Goal: Task Accomplishment & Management: Complete application form

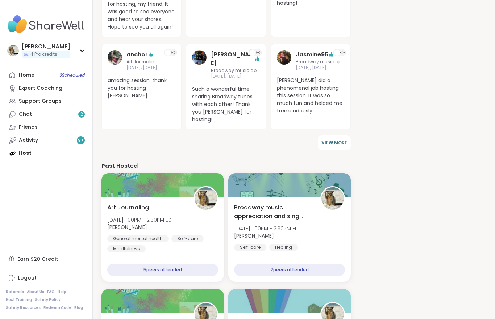
scroll to position [322, 0]
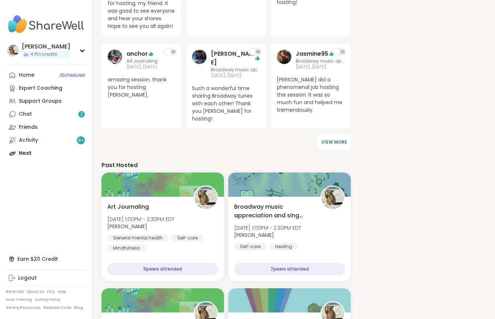
click at [129, 173] on div at bounding box center [162, 185] width 122 height 24
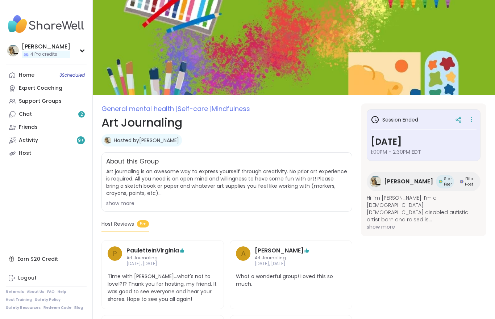
click at [471, 122] on icon at bounding box center [471, 122] width 1 height 1
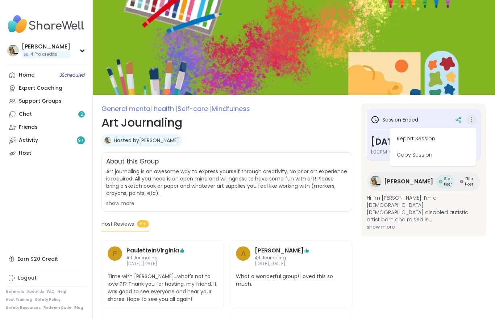
click at [421, 158] on button "Copy Session" at bounding box center [432, 155] width 81 height 16
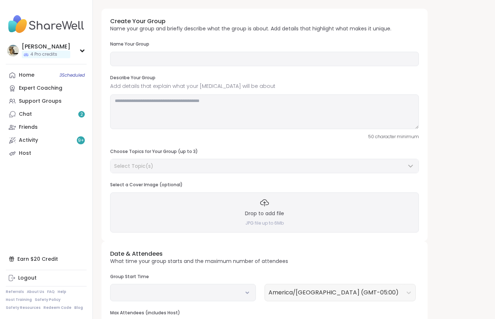
type input "**********"
type textarea "**********"
type input "*"
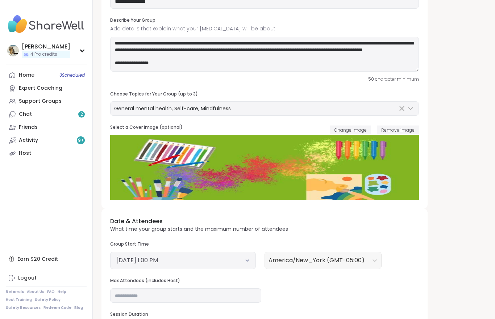
scroll to position [61, 0]
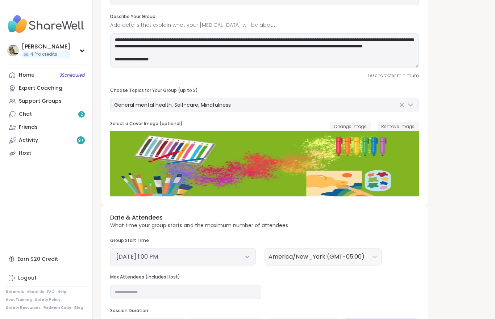
click at [244, 257] on button "[DATE] 1:00 PM" at bounding box center [182, 257] width 133 height 9
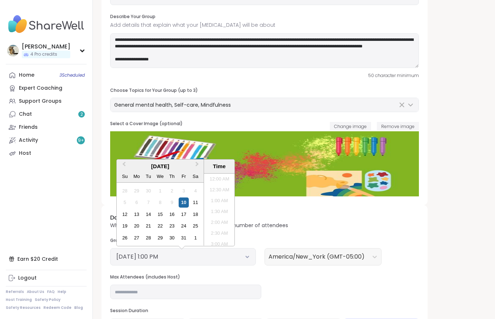
scroll to position [252, 0]
click at [183, 215] on div "17" at bounding box center [184, 215] width 10 height 10
click at [292, 284] on div "Date & Attendees What time your group starts and the maximum number of attendee…" at bounding box center [264, 276] width 326 height 142
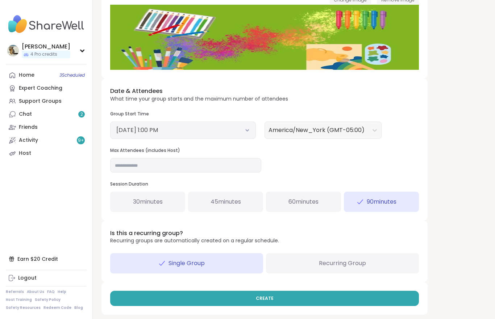
scroll to position [188, 0]
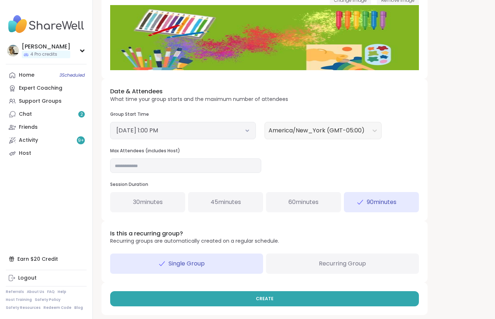
click at [273, 296] on button "CREATE" at bounding box center [264, 298] width 308 height 15
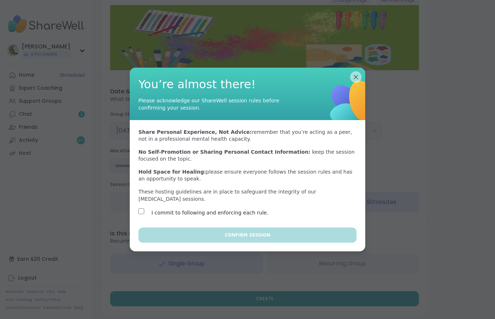
click at [139, 214] on div "I commit to following and enforcing each rule." at bounding box center [201, 213] width 126 height 9
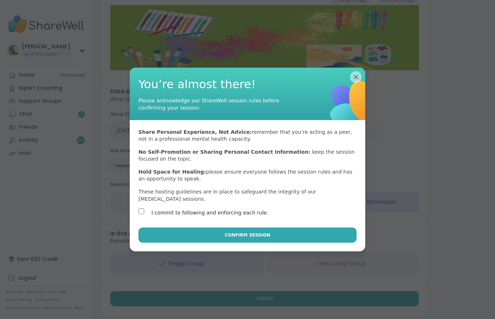
click at [229, 234] on span "Confirm Session" at bounding box center [246, 235] width 45 height 7
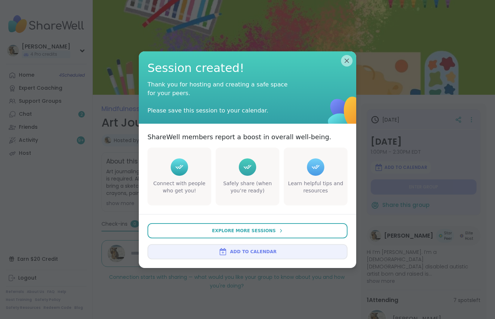
click at [223, 254] on img at bounding box center [222, 252] width 9 height 9
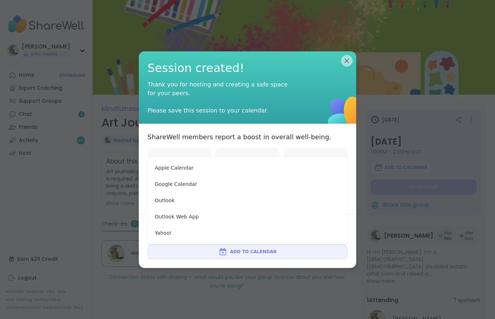
click at [156, 171] on button "Apple Calendar" at bounding box center [247, 168] width 194 height 16
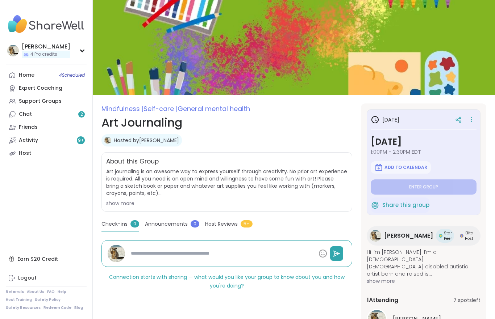
click at [455, 125] on div at bounding box center [458, 119] width 13 height 13
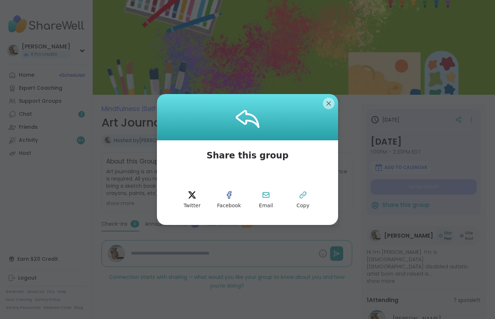
click at [305, 202] on button "Copy" at bounding box center [302, 200] width 33 height 33
click at [325, 98] on div at bounding box center [247, 117] width 181 height 46
type textarea "*"
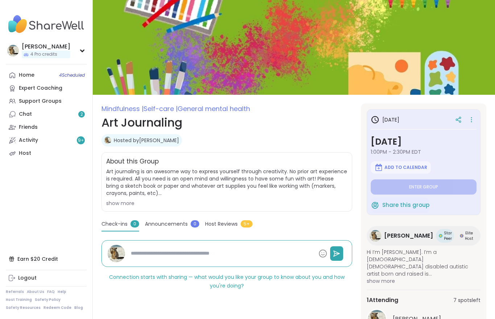
click at [25, 113] on div "Chat 2" at bounding box center [25, 114] width 13 height 7
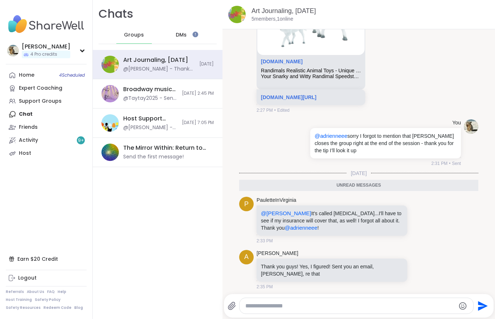
click at [428, 266] on icon at bounding box center [427, 269] width 7 height 9
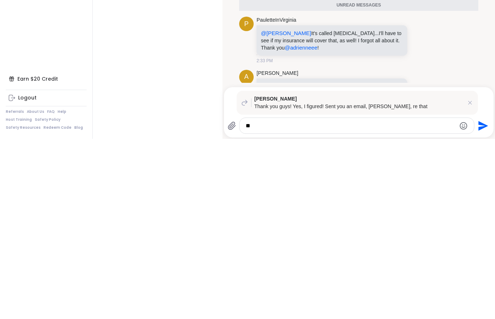
type textarea "*"
type textarea "**********"
click at [482, 301] on icon "Send" at bounding box center [483, 306] width 10 height 10
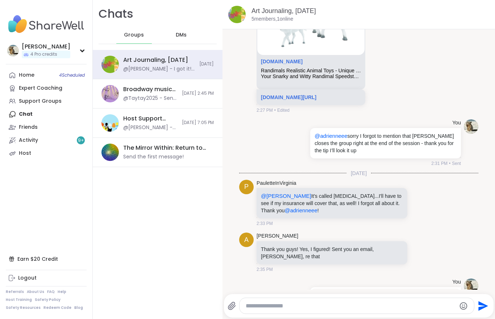
scroll to position [369, 0]
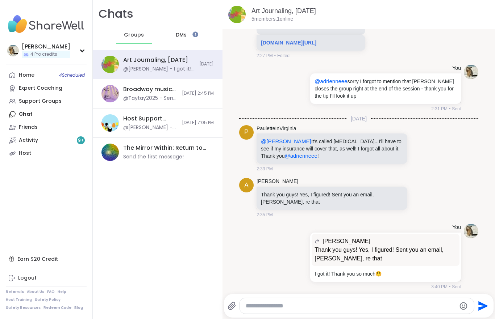
click at [272, 305] on textarea "Type your message" at bounding box center [350, 306] width 210 height 7
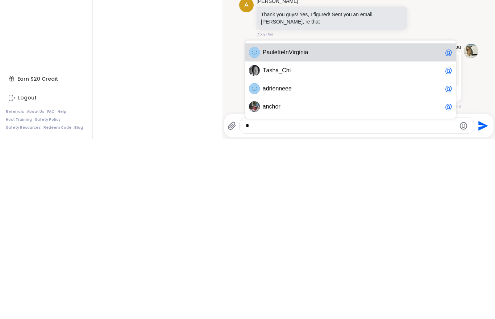
click at [308, 229] on span "a" at bounding box center [306, 232] width 3 height 7
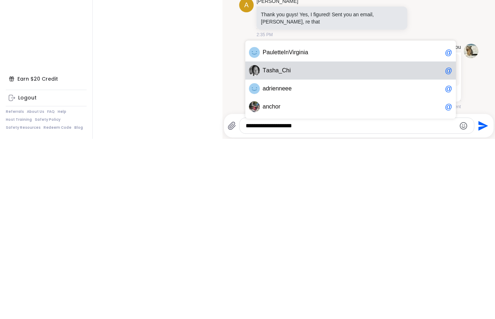
click at [295, 242] on div "T a s h a _ C h i @" at bounding box center [350, 251] width 210 height 18
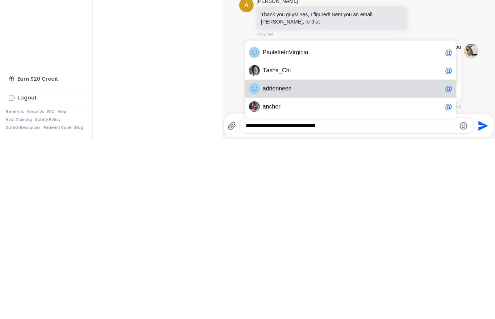
click at [293, 265] on span "a d r i e n n e e e" at bounding box center [352, 268] width 179 height 7
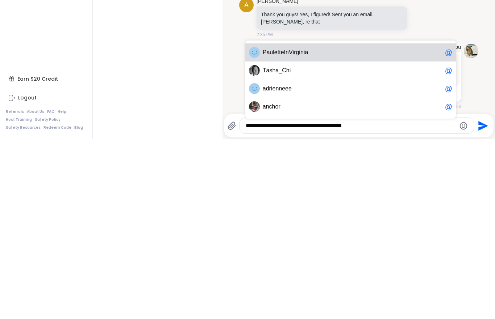
click at [283, 284] on span "a n c h o r" at bounding box center [352, 287] width 179 height 7
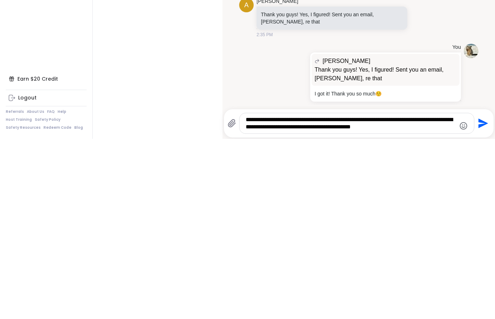
click at [445, 297] on textarea "**********" at bounding box center [350, 304] width 210 height 14
type textarea "**********"
click at [482, 299] on icon "Send" at bounding box center [483, 304] width 10 height 10
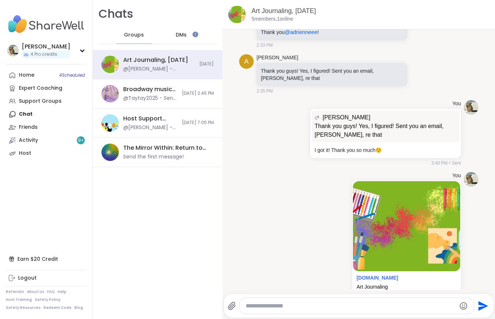
scroll to position [546, 0]
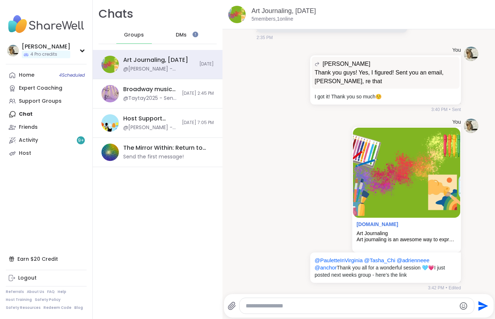
click at [427, 209] on img at bounding box center [406, 173] width 107 height 90
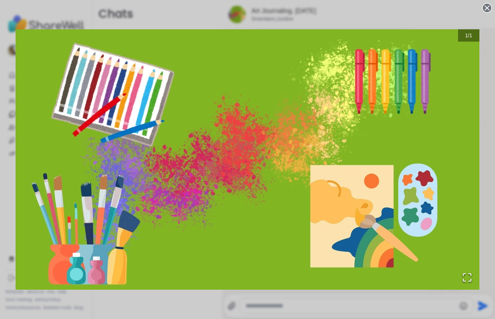
click at [486, 9] on icon at bounding box center [487, 8] width 10 height 10
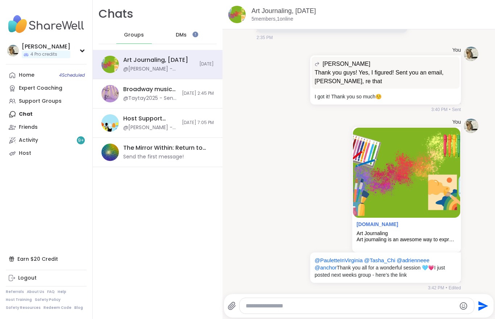
click at [394, 223] on link "[DOMAIN_NAME]" at bounding box center [377, 225] width 42 height 6
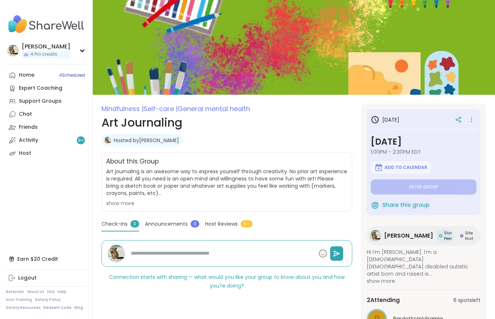
type textarea "*"
